Goal: Navigation & Orientation: Find specific page/section

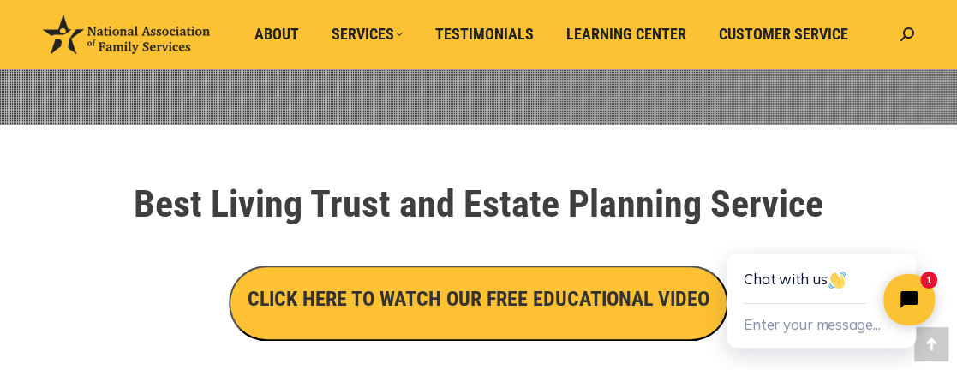
scroll to position [600, 0]
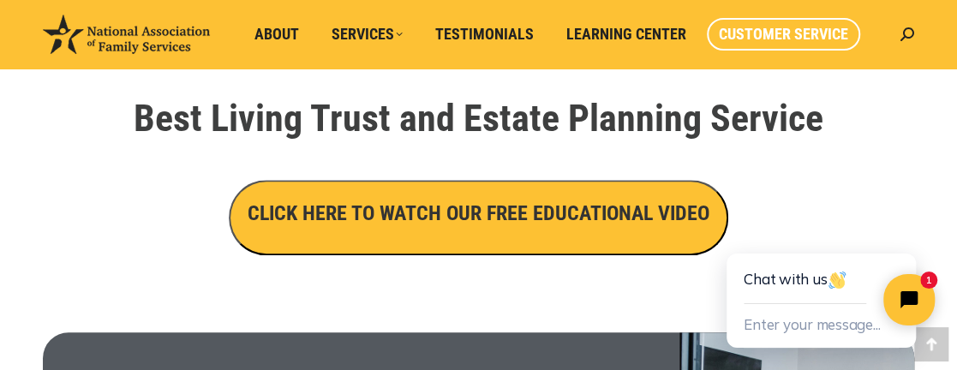
click at [764, 32] on span "Customer Service" at bounding box center [783, 34] width 129 height 19
click at [778, 33] on span "Customer Service" at bounding box center [783, 34] width 129 height 19
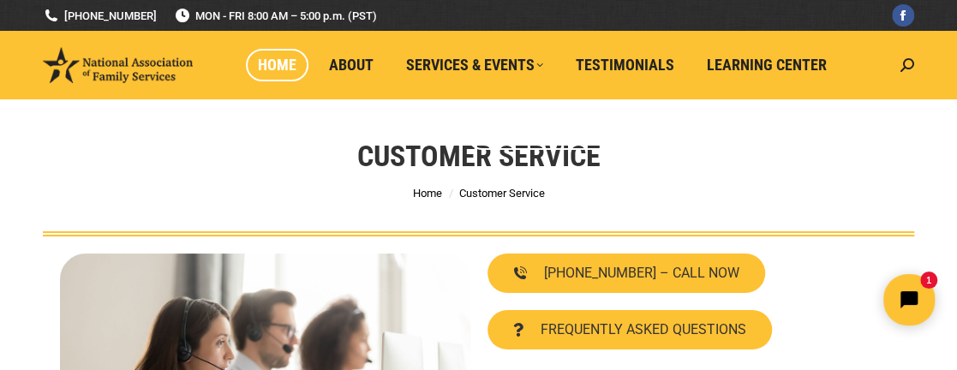
click at [255, 57] on link "Home" at bounding box center [277, 65] width 63 height 33
click at [278, 64] on span "Home" at bounding box center [277, 65] width 39 height 19
